Goal: Transaction & Acquisition: Purchase product/service

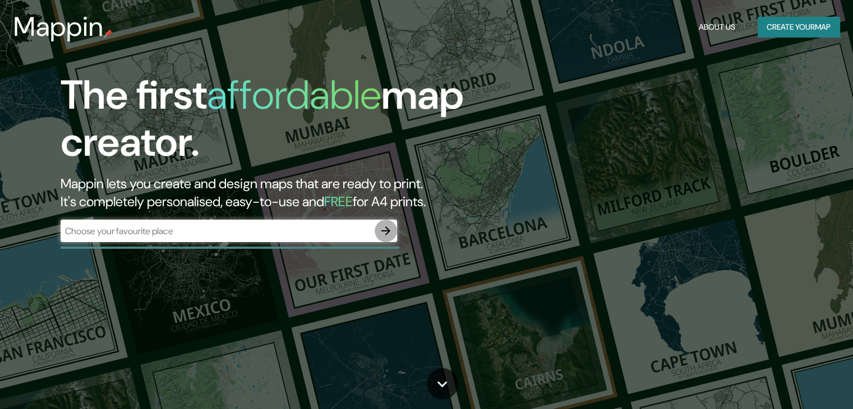
click at [382, 230] on icon "button" at bounding box center [385, 230] width 13 height 13
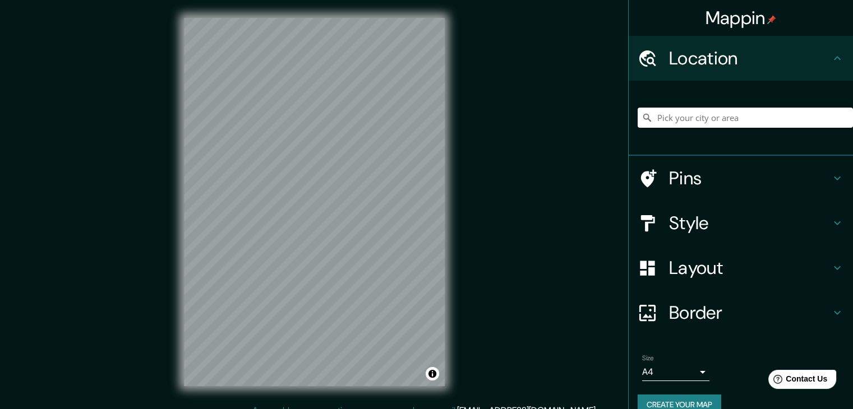
click at [670, 122] on input "Pick your city or area" at bounding box center [745, 118] width 215 height 20
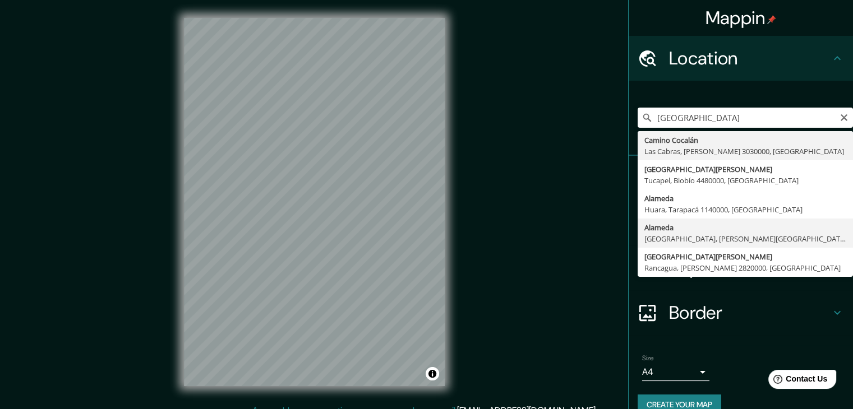
type input "Alameda, Estación Central, Santiago Metropolitan Region 9160000, Chile"
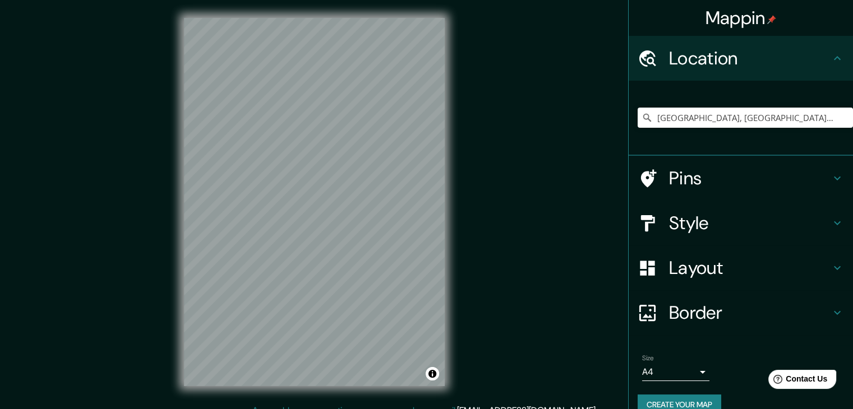
click at [669, 220] on h4 "Style" at bounding box center [749, 223] width 161 height 22
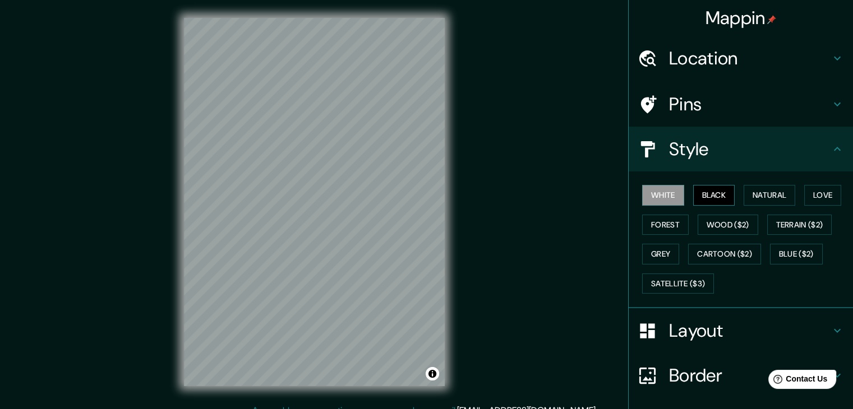
click at [709, 192] on button "Black" at bounding box center [714, 195] width 42 height 21
click at [801, 161] on div "Style" at bounding box center [741, 149] width 224 height 45
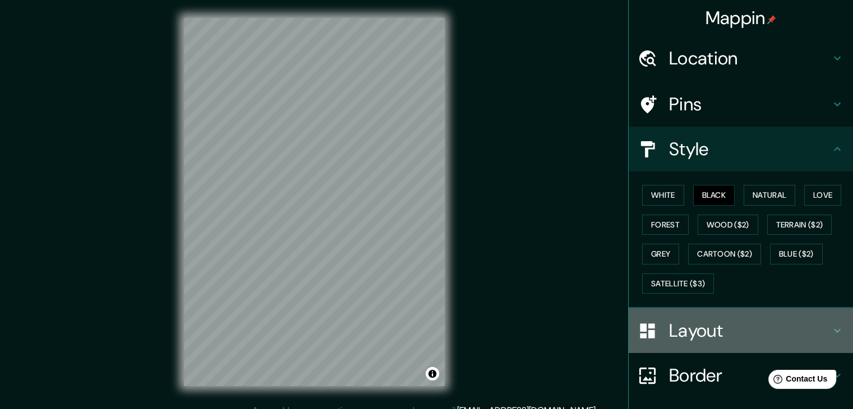
click at [766, 321] on h4 "Layout" at bounding box center [749, 331] width 161 height 22
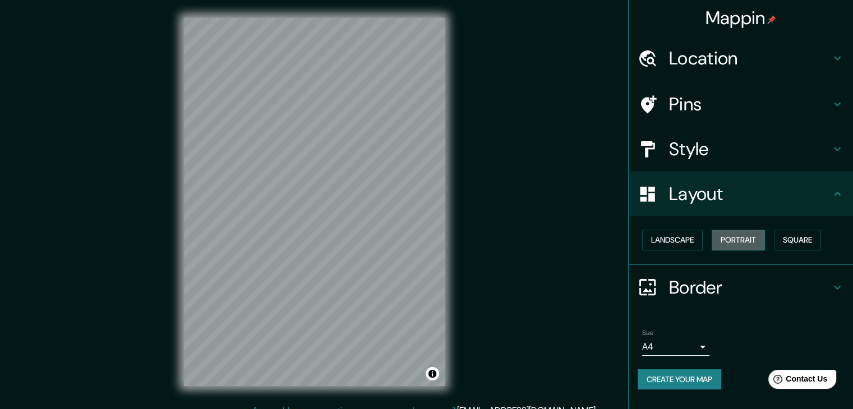
click at [742, 245] on button "Portrait" at bounding box center [738, 240] width 53 height 21
click at [795, 239] on button "Square" at bounding box center [797, 240] width 47 height 21
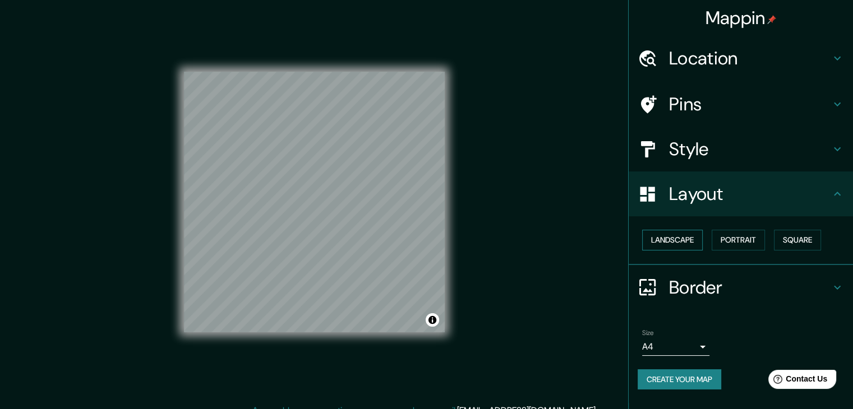
click at [685, 241] on button "Landscape" at bounding box center [672, 240] width 61 height 21
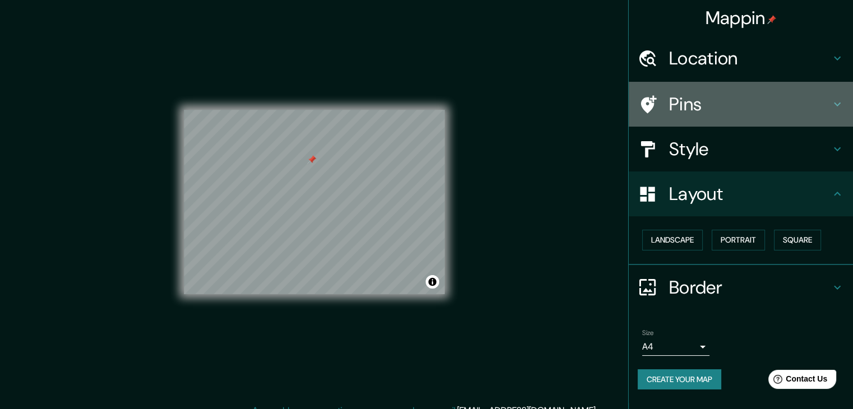
click at [709, 100] on h4 "Pins" at bounding box center [749, 104] width 161 height 22
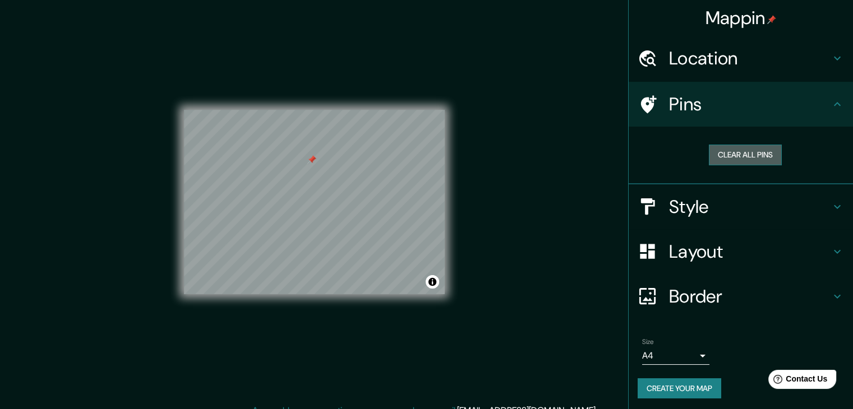
click at [733, 158] on button "Clear all pins" at bounding box center [745, 155] width 73 height 21
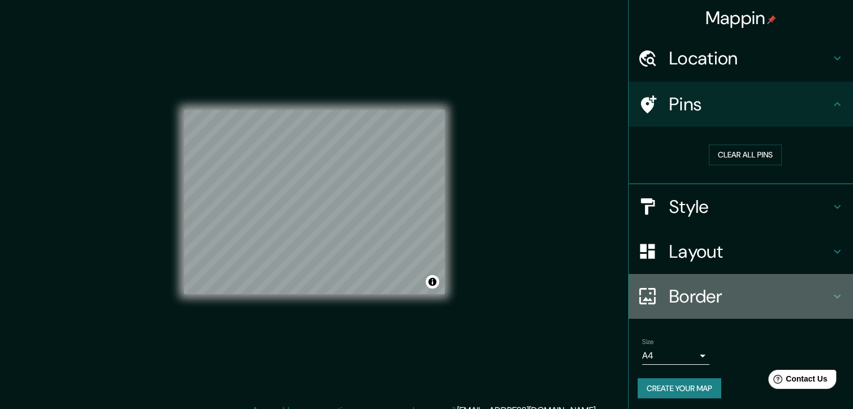
click at [690, 299] on h4 "Border" at bounding box center [749, 296] width 161 height 22
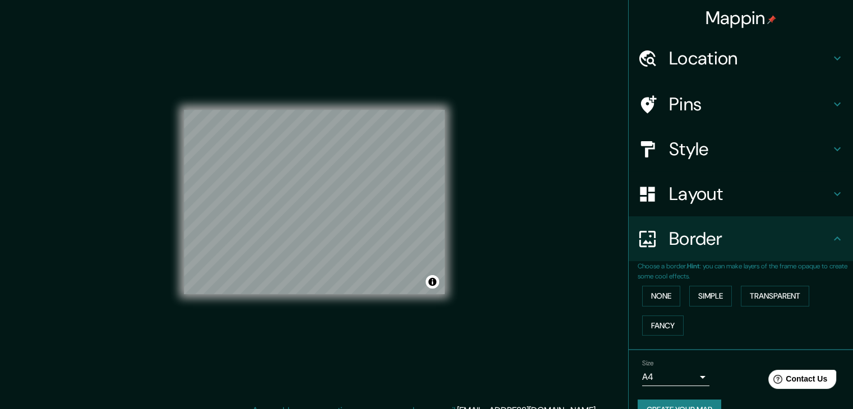
click at [707, 244] on h4 "Border" at bounding box center [749, 239] width 161 height 22
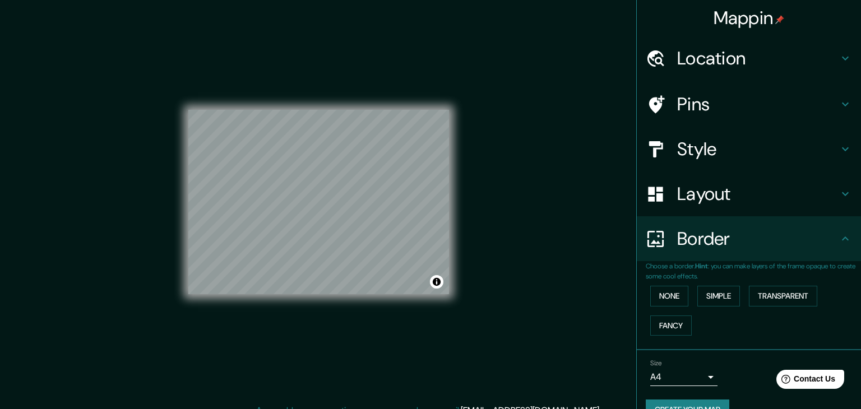
click at [686, 379] on body "Mappin Location Alameda, Estación Central, Santiago Metropolitan Region 9160000…" at bounding box center [430, 204] width 861 height 409
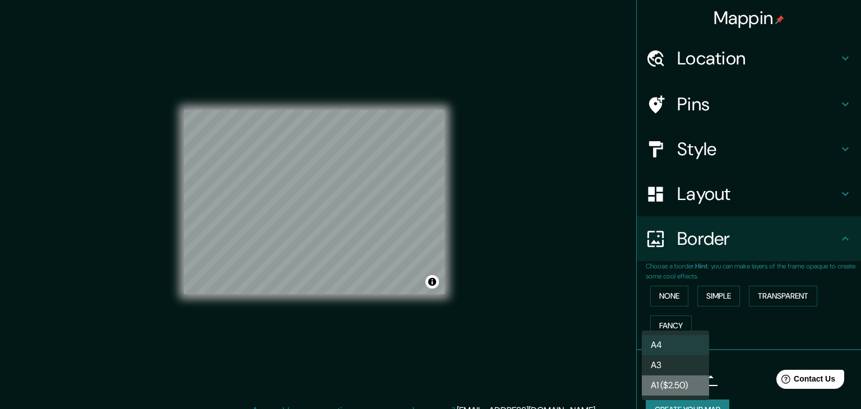
click at [670, 376] on li "A1 ($2.50)" at bounding box center [675, 386] width 67 height 20
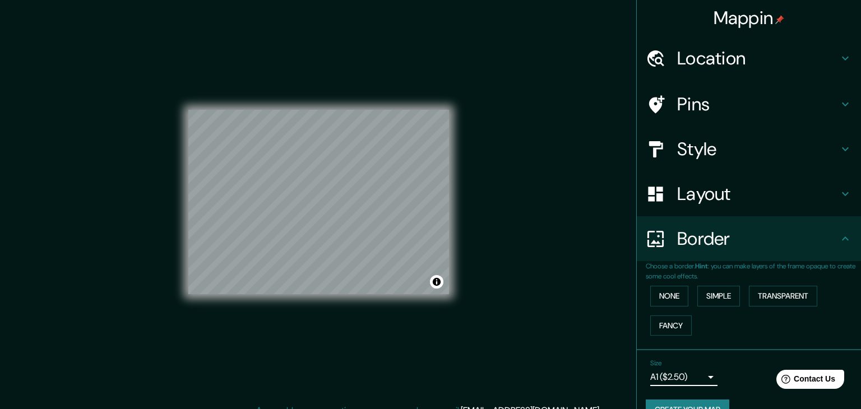
click at [687, 373] on body "Mappin Location Alameda, Estación Central, Santiago Metropolitan Region 9160000…" at bounding box center [430, 204] width 861 height 409
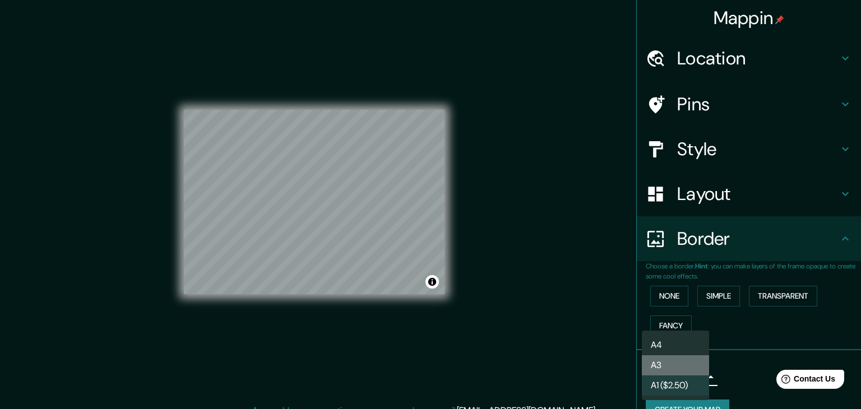
click at [682, 369] on li "A3" at bounding box center [675, 365] width 67 height 20
type input "a4"
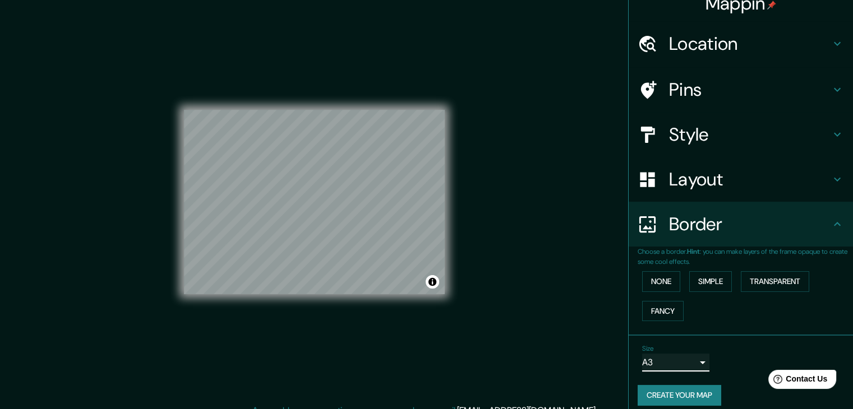
scroll to position [24, 0]
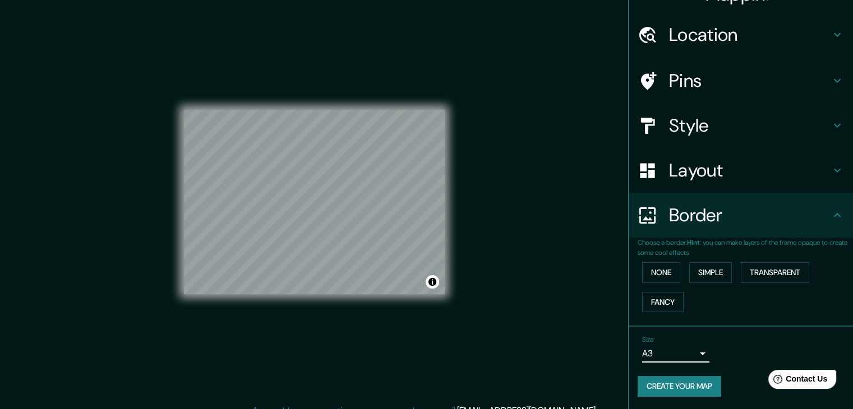
click at [662, 384] on button "Create your map" at bounding box center [680, 386] width 84 height 21
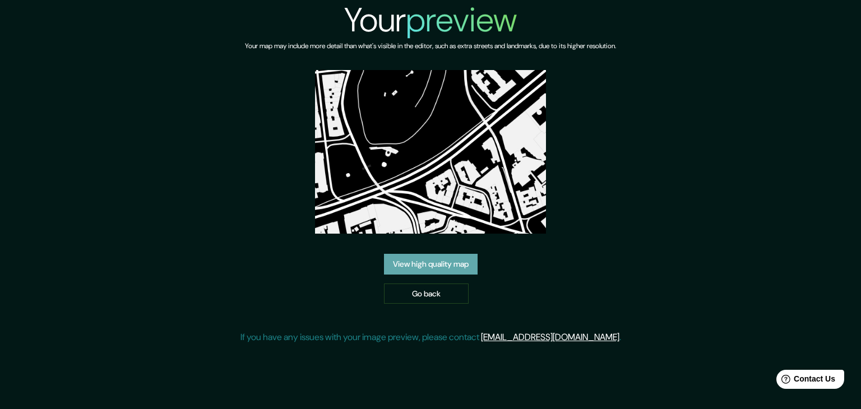
click at [459, 265] on link "View high quality map" at bounding box center [431, 264] width 94 height 21
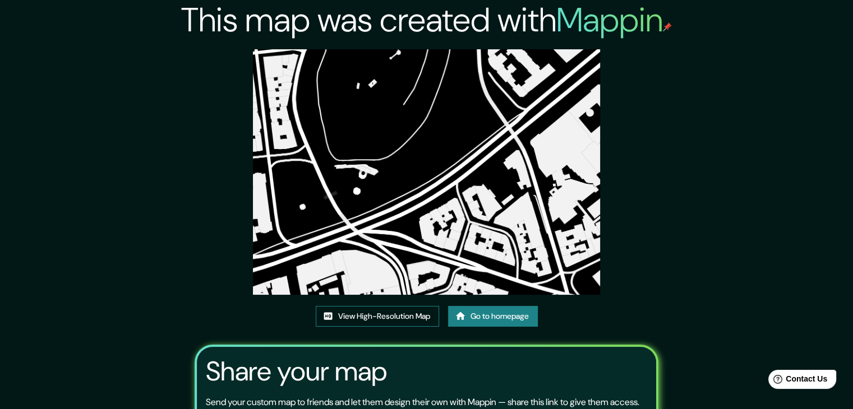
click at [390, 312] on link "View High-Resolution Map" at bounding box center [377, 316] width 123 height 21
